Goal: Task Accomplishment & Management: Manage account settings

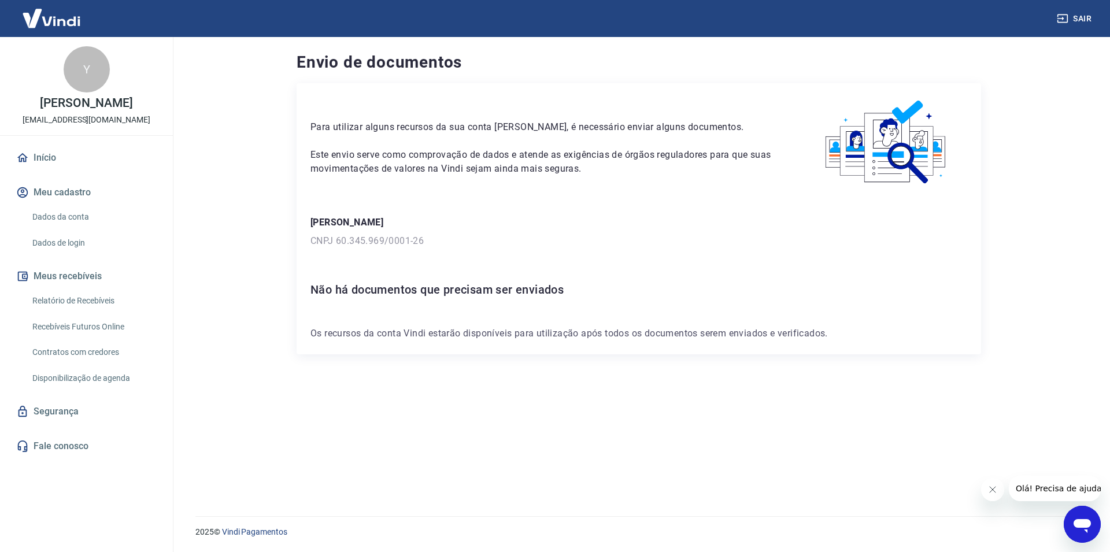
click at [55, 222] on link "Dados da conta" at bounding box center [93, 217] width 131 height 24
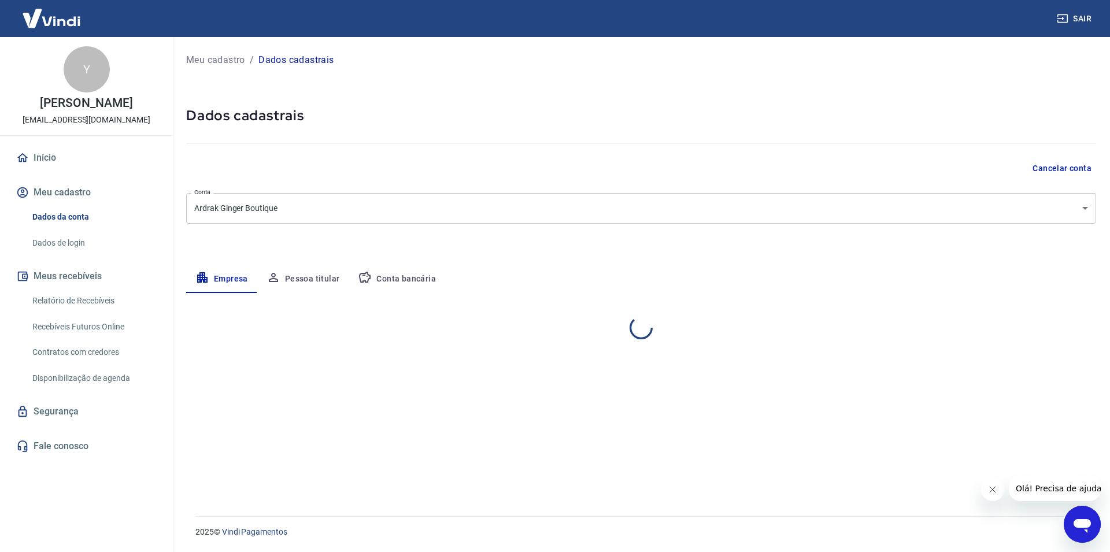
select select "RR"
select select "business"
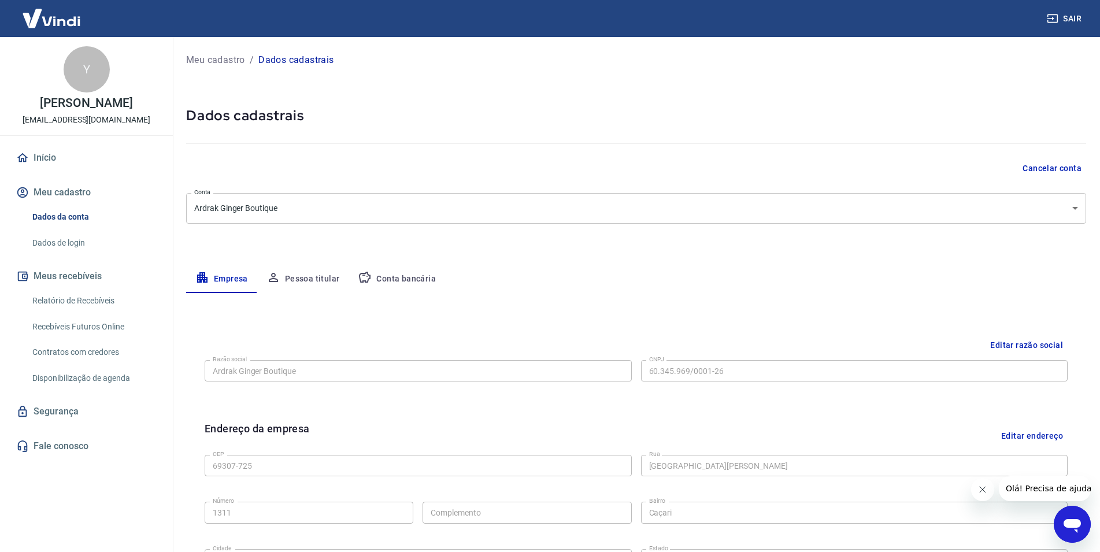
click at [81, 306] on link "Relatório de Recebíveis" at bounding box center [93, 301] width 131 height 24
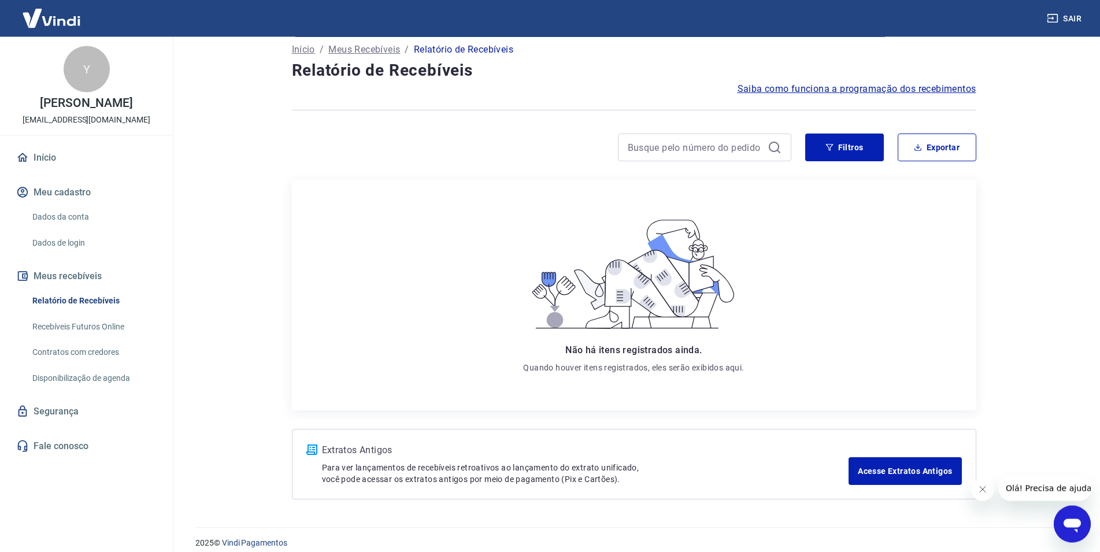
scroll to position [22, 0]
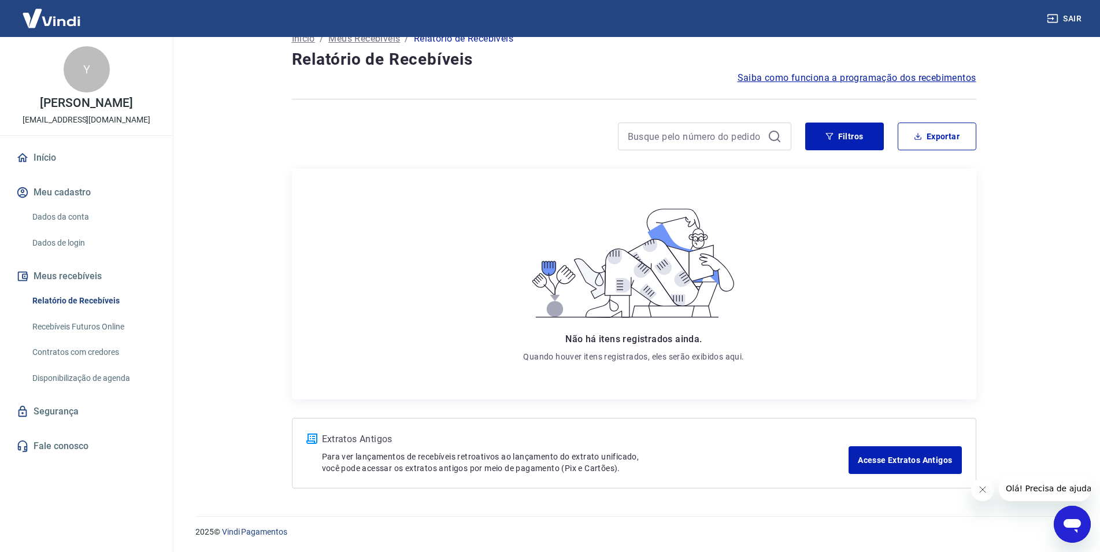
click at [521, 299] on div "Não há itens registrados ainda. Quando houver itens registrados, eles serão exi…" at bounding box center [633, 284] width 267 height 212
click at [111, 328] on link "Recebíveis Futuros Online" at bounding box center [93, 327] width 131 height 24
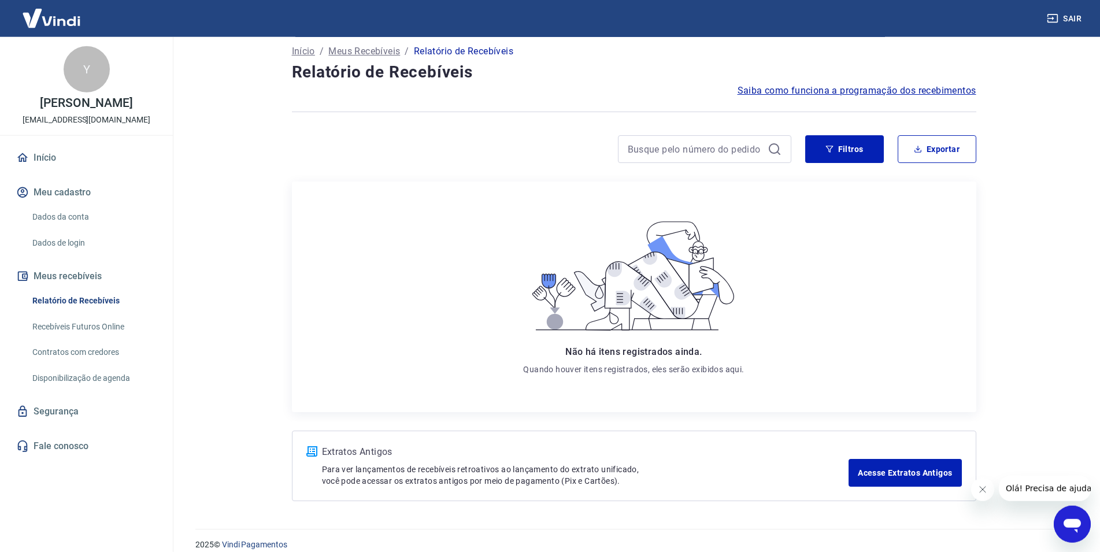
scroll to position [0, 0]
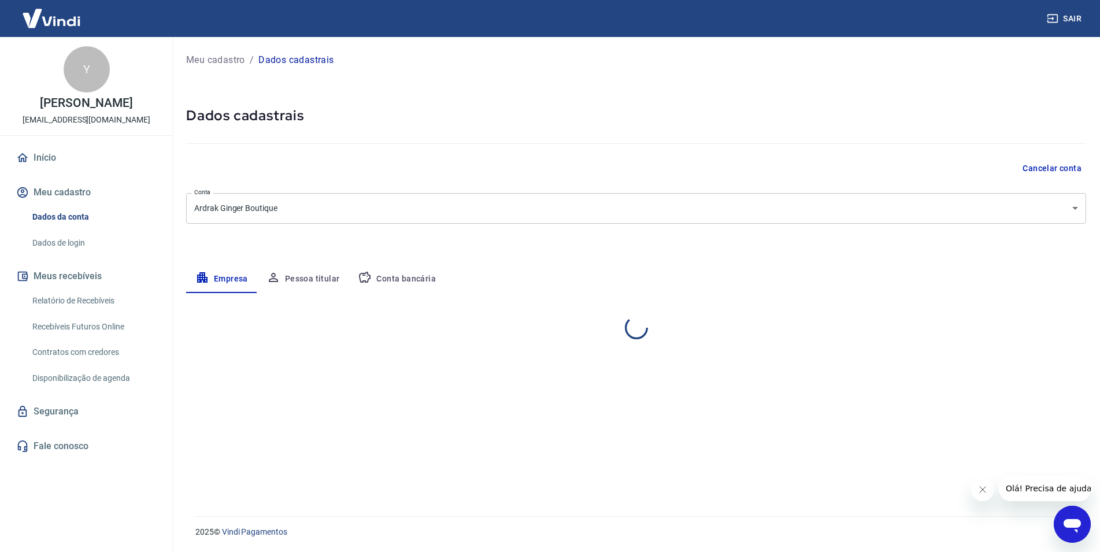
select select "RR"
select select "business"
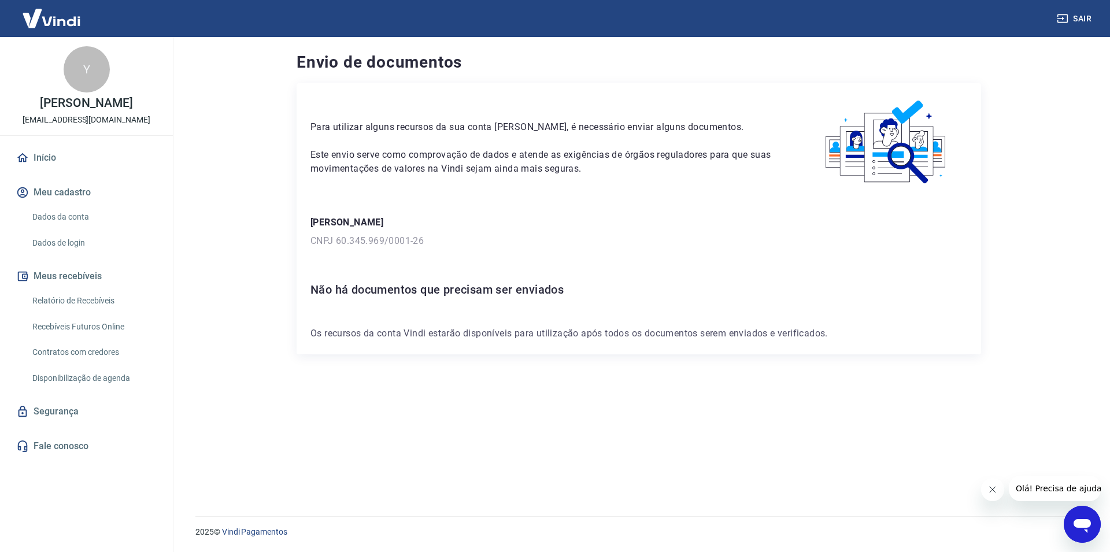
drag, startPoint x: 281, startPoint y: 62, endPoint x: 280, endPoint y: 56, distance: 6.6
click at [281, 61] on div "Envio de documentos Para utilizar alguns recursos da sua conta Vindi, é necessá…" at bounding box center [639, 269] width 740 height 465
